Goal: Transaction & Acquisition: Download file/media

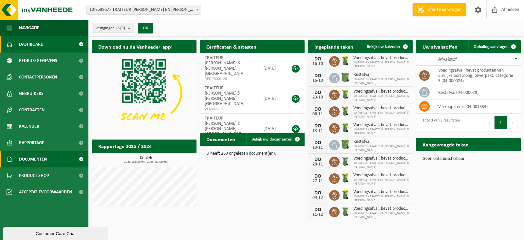
drag, startPoint x: 45, startPoint y: 155, endPoint x: 42, endPoint y: 163, distance: 8.3
click at [45, 156] on span "Documenten" at bounding box center [33, 159] width 28 height 16
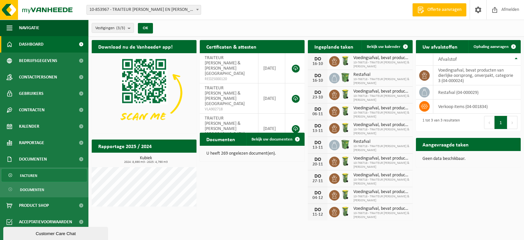
click at [65, 175] on link "Facturen" at bounding box center [44, 175] width 85 height 12
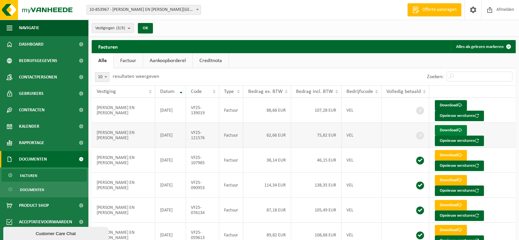
click at [455, 130] on link "Download" at bounding box center [451, 130] width 32 height 10
click at [446, 102] on link "Download" at bounding box center [451, 105] width 32 height 10
